Goal: Task Accomplishment & Management: Manage account settings

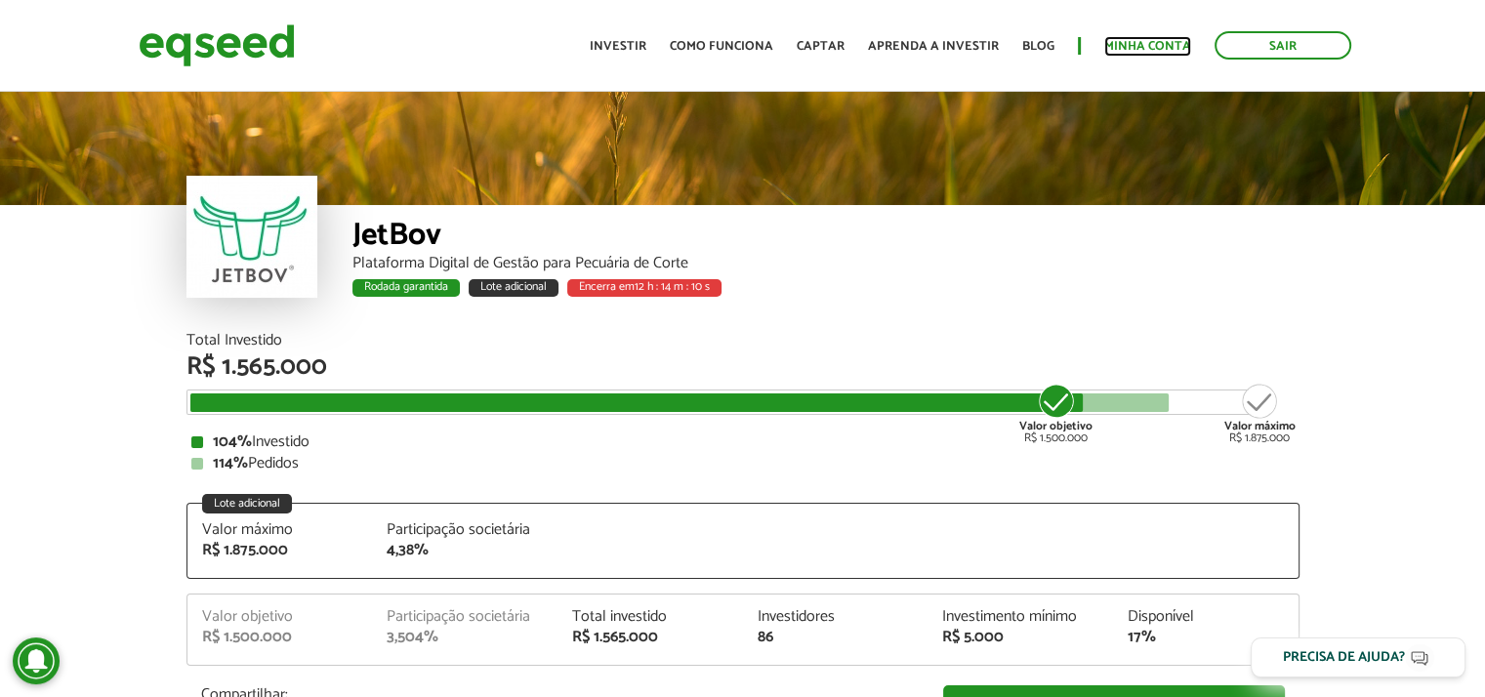
click at [1134, 40] on link "Minha conta" at bounding box center [1147, 46] width 87 height 13
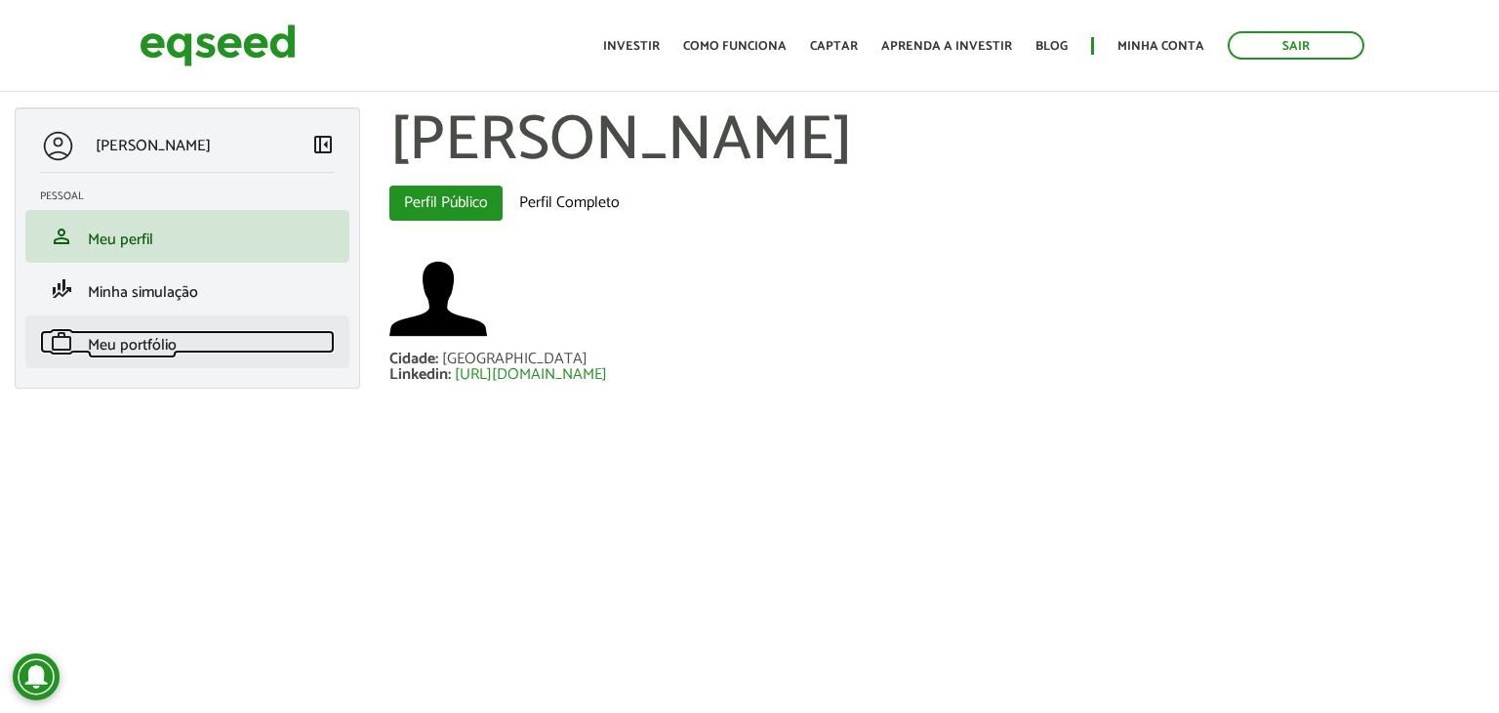
click at [150, 345] on span "Meu portfólio" at bounding box center [132, 345] width 89 height 26
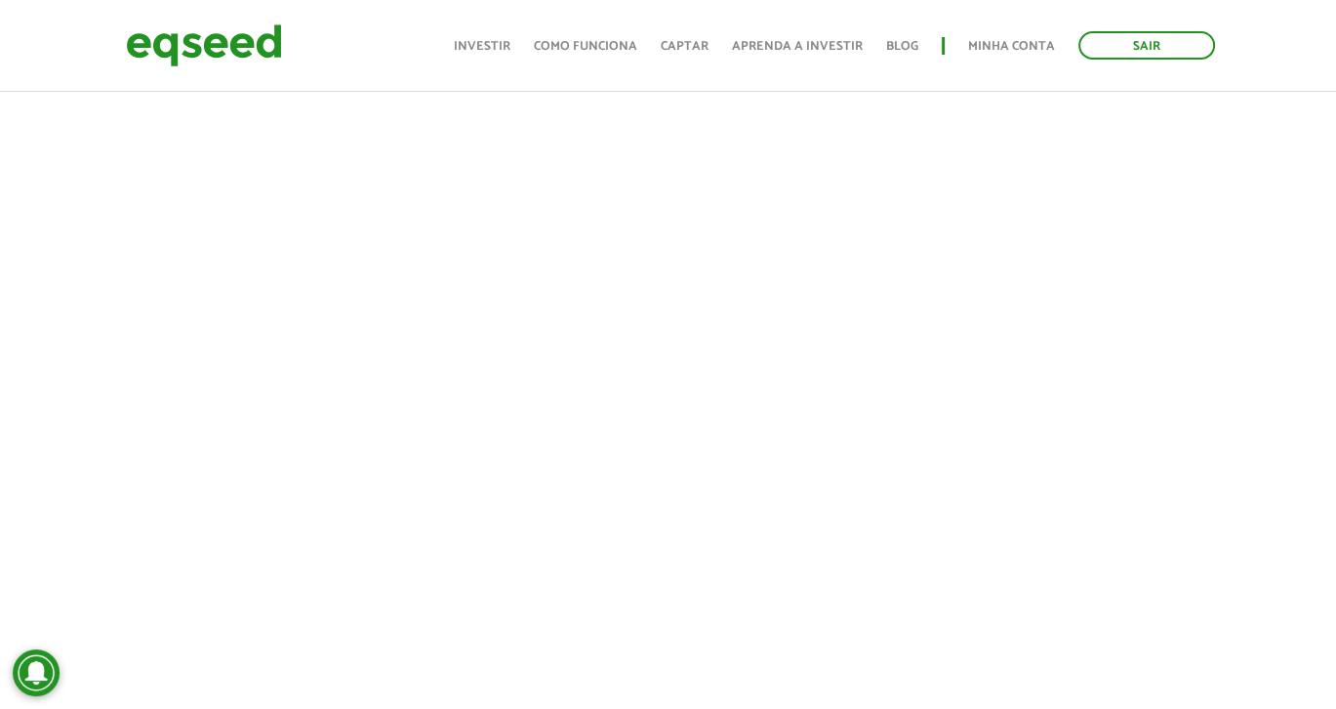
scroll to position [699, 0]
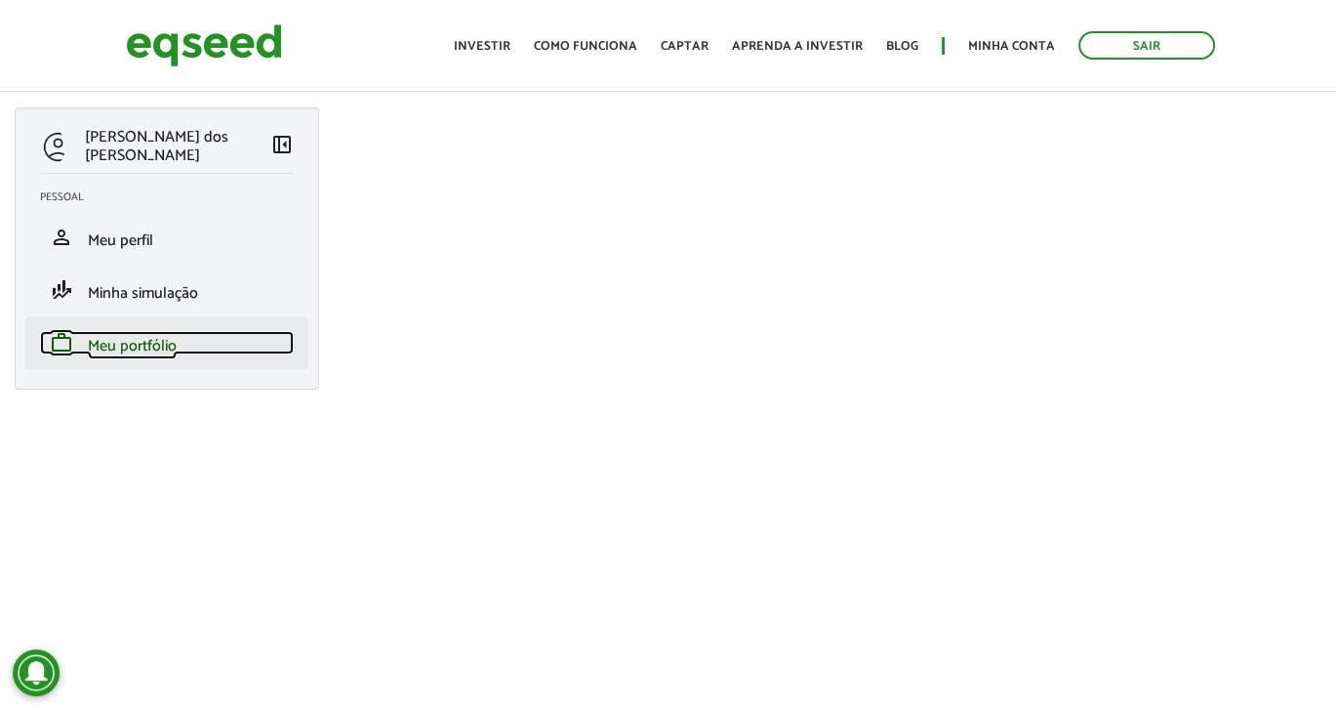
click at [189, 340] on link "work Meu portfólio" at bounding box center [167, 342] width 254 height 23
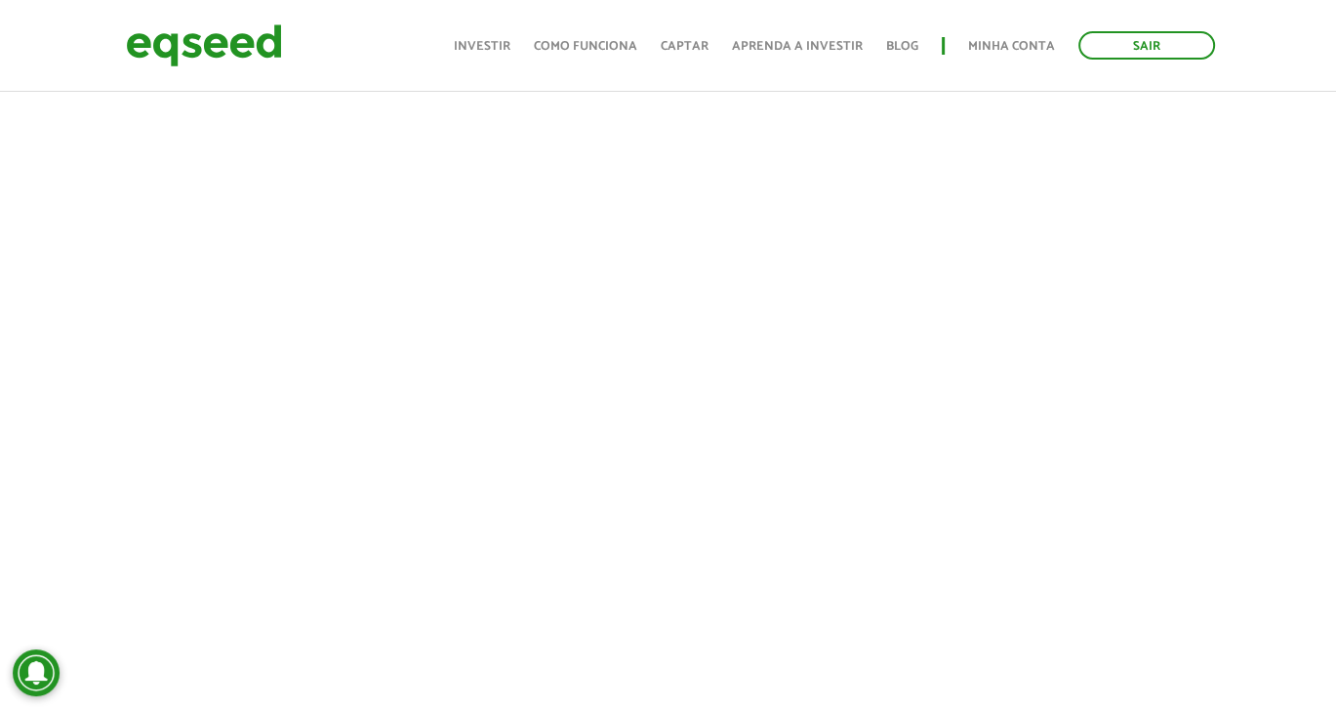
scroll to position [488, 0]
